Goal: Find specific page/section: Find specific page/section

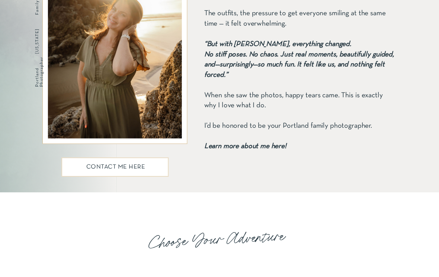
scroll to position [958, 0]
click at [268, 148] on b "Learn more about me here!" at bounding box center [245, 146] width 82 height 7
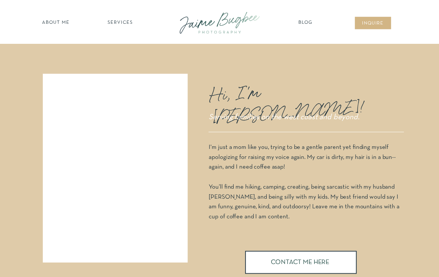
click at [62, 26] on nav "about ME" at bounding box center [56, 22] width 32 height 7
click at [60, 26] on nav "about ME" at bounding box center [56, 22] width 32 height 7
click at [123, 26] on nav "SERVICES" at bounding box center [119, 22] width 41 height 7
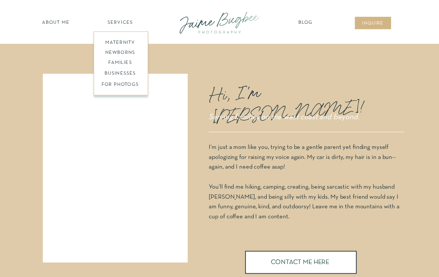
click at [126, 66] on nav "families" at bounding box center [120, 62] width 56 height 7
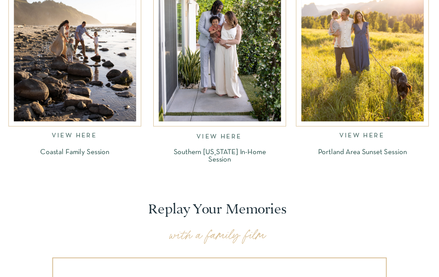
scroll to position [877, 0]
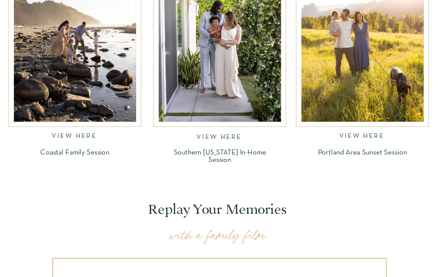
click at [388, 94] on div at bounding box center [362, 40] width 122 height 164
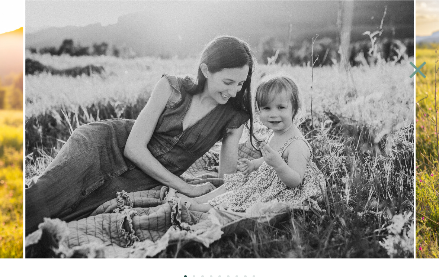
scroll to position [768, 0]
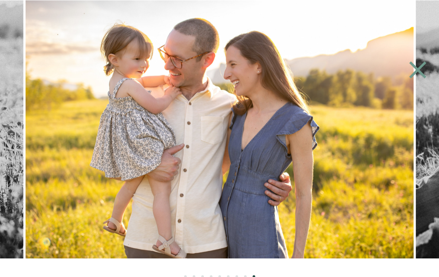
click at [414, 73] on icon at bounding box center [417, 69] width 17 height 17
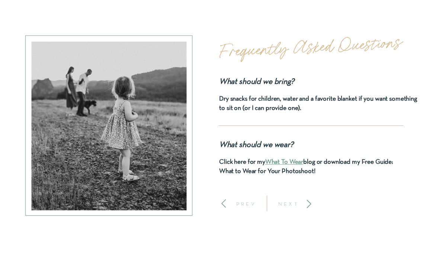
scroll to position [3055, 0]
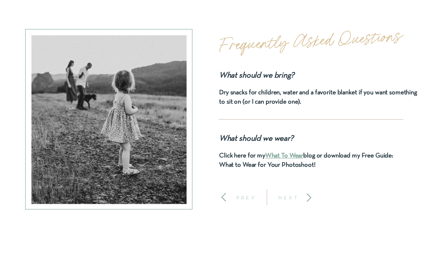
click at [294, 156] on link "What To Wear" at bounding box center [284, 156] width 38 height 6
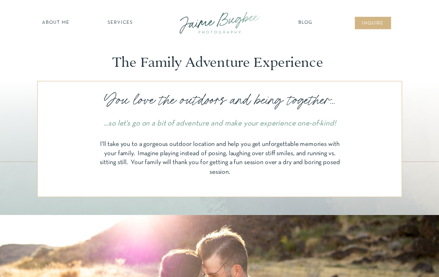
scroll to position [3067, 0]
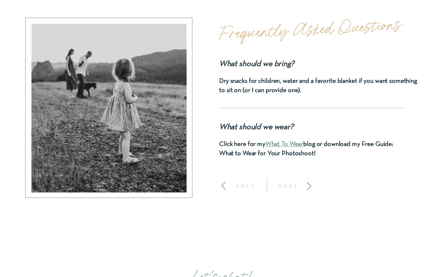
click at [282, 144] on link "What To Wear" at bounding box center [284, 145] width 38 height 6
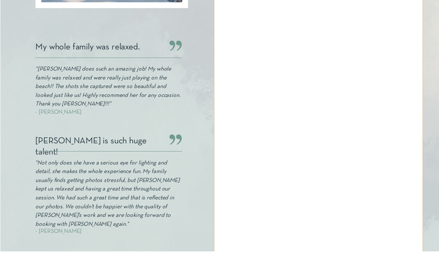
scroll to position [259, 0]
